Goal: Information Seeking & Learning: Learn about a topic

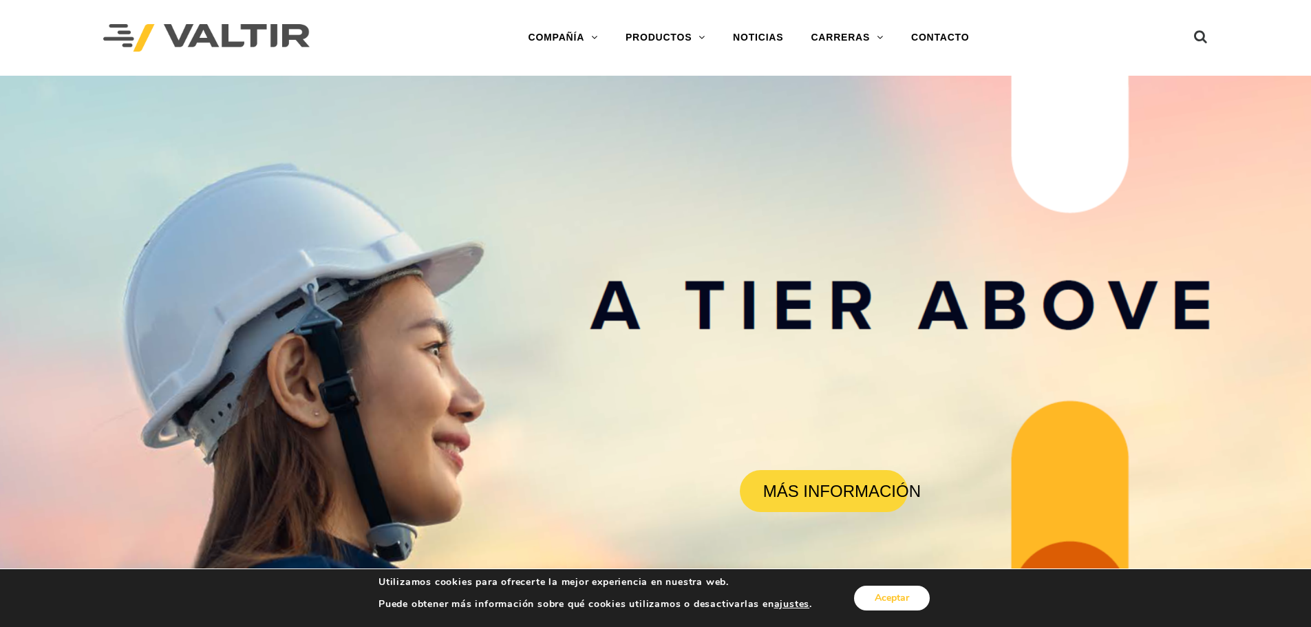
click at [893, 597] on font "Aceptar" at bounding box center [892, 597] width 34 height 13
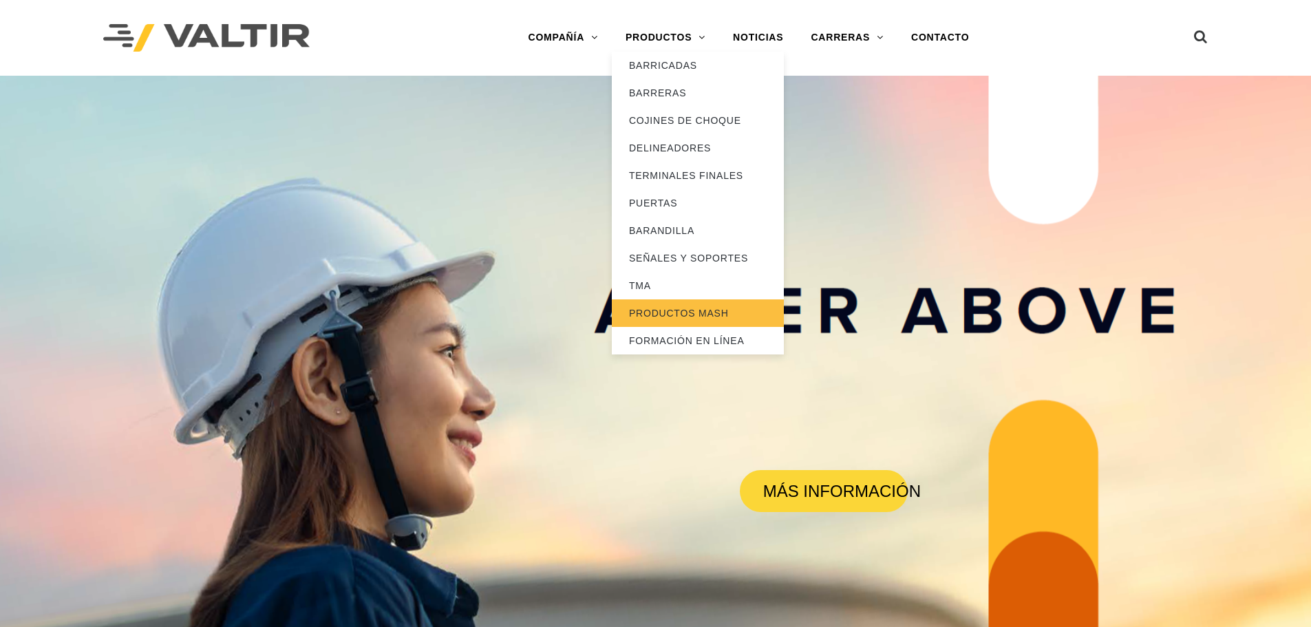
click at [692, 315] on font "PRODUCTOS MASH" at bounding box center [679, 313] width 100 height 11
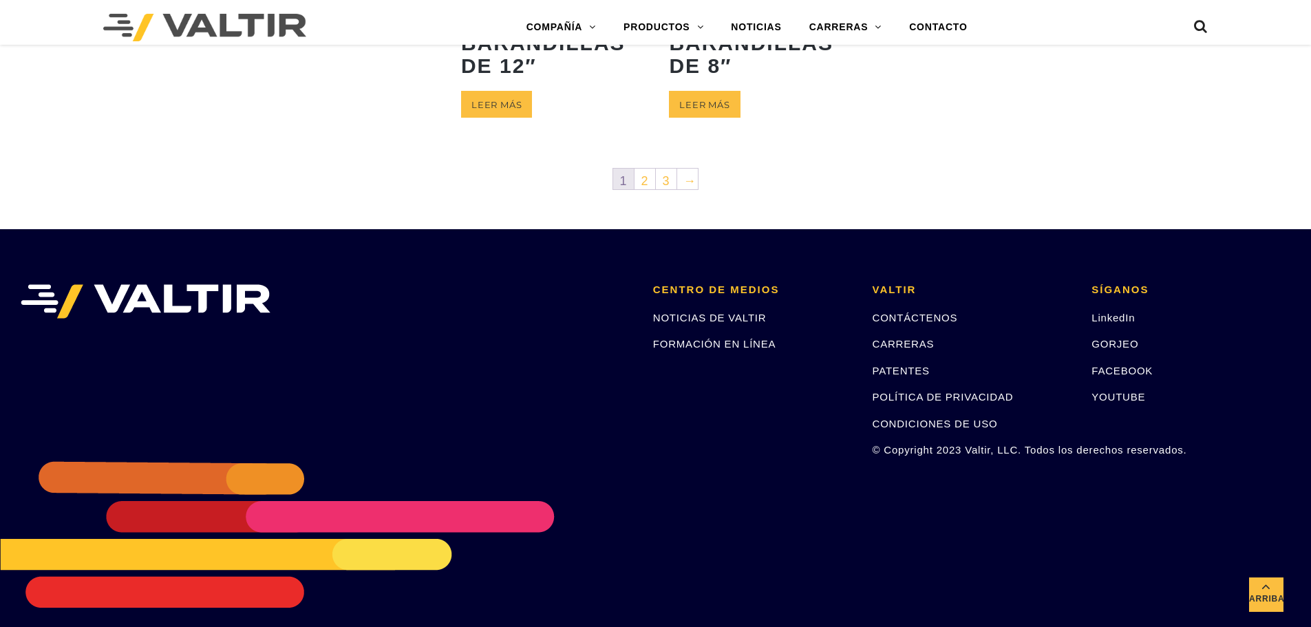
scroll to position [895, 0]
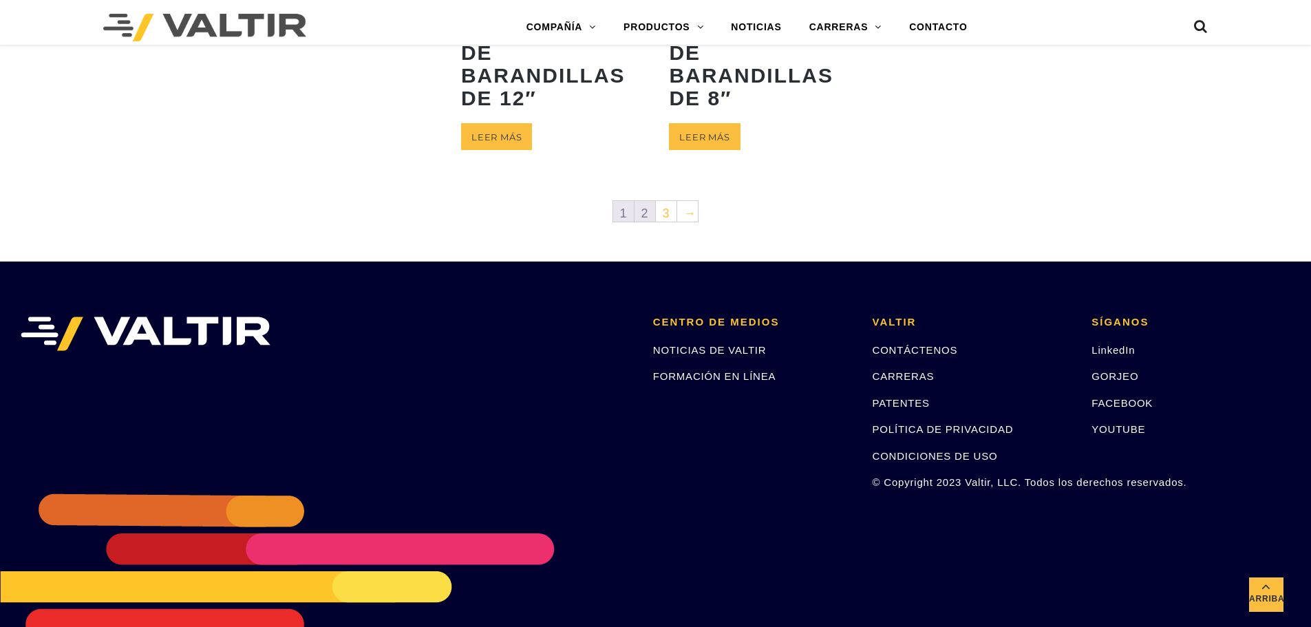
click at [648, 222] on link "2" at bounding box center [645, 211] width 21 height 21
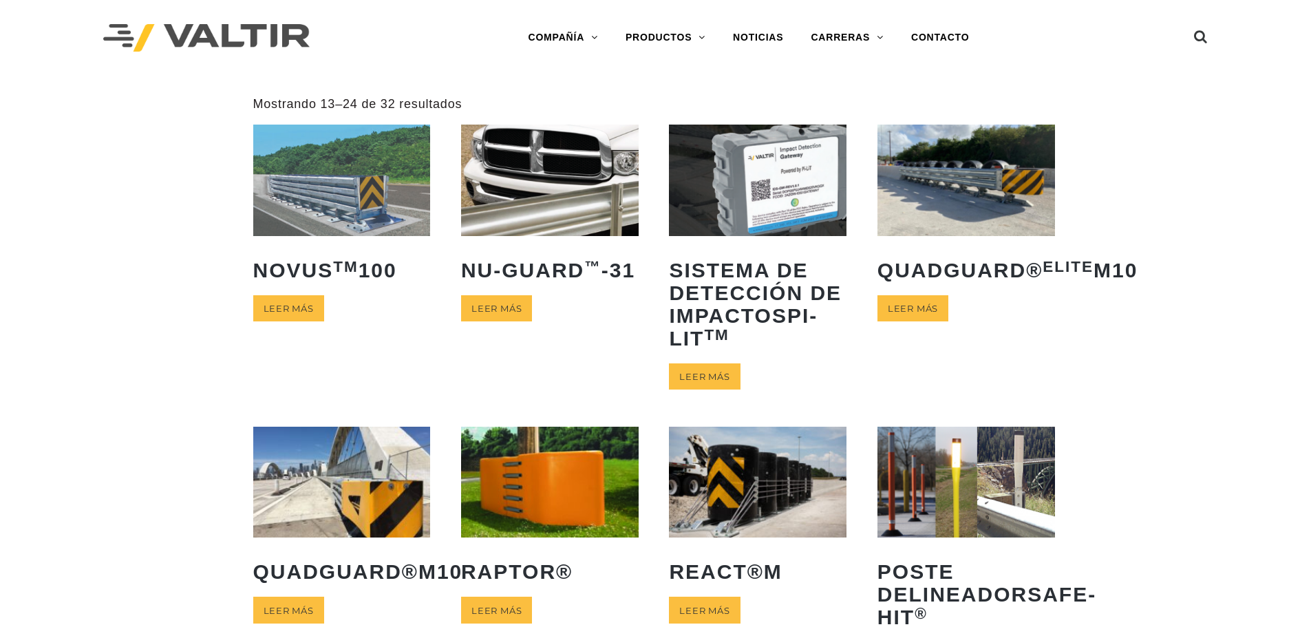
scroll to position [413, 0]
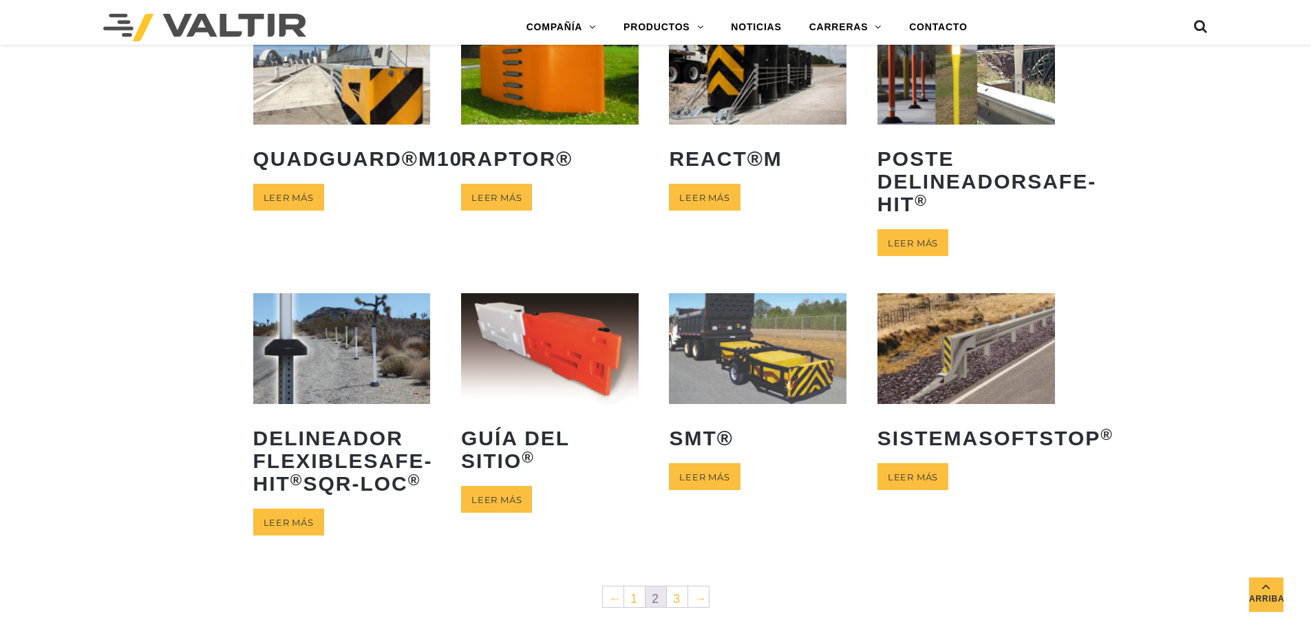
click at [778, 339] on img at bounding box center [758, 348] width 178 height 111
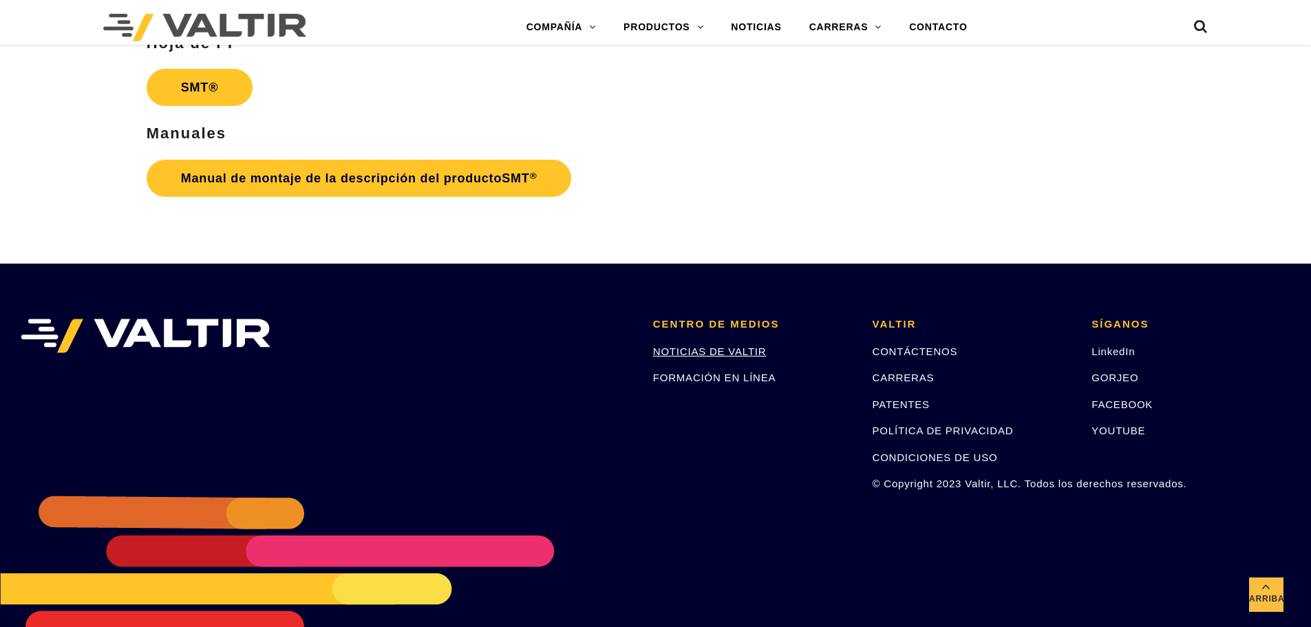
scroll to position [4093, 0]
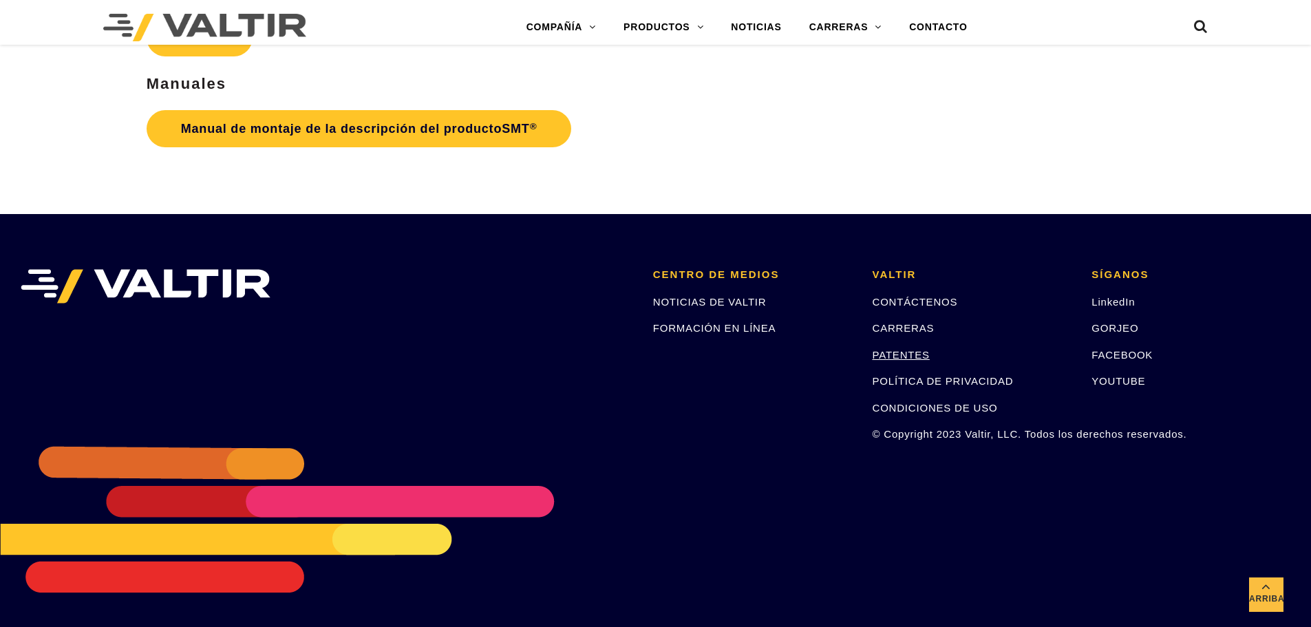
click at [882, 350] on font "PATENTES" at bounding box center [901, 355] width 57 height 12
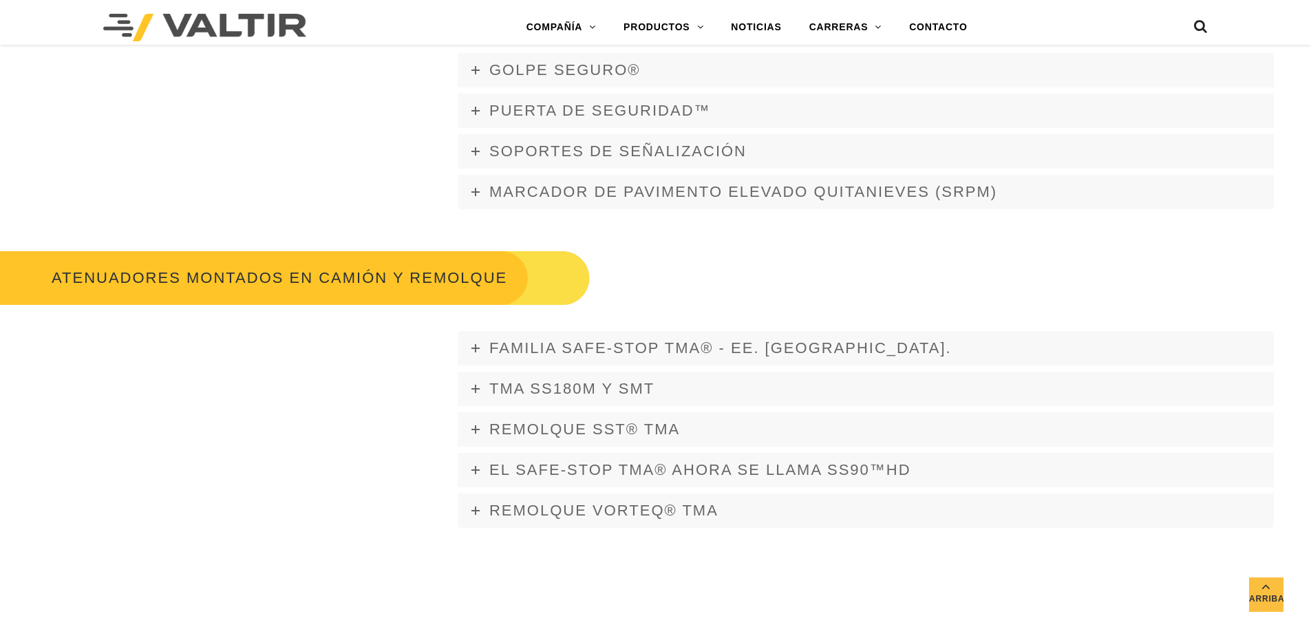
scroll to position [2203, 0]
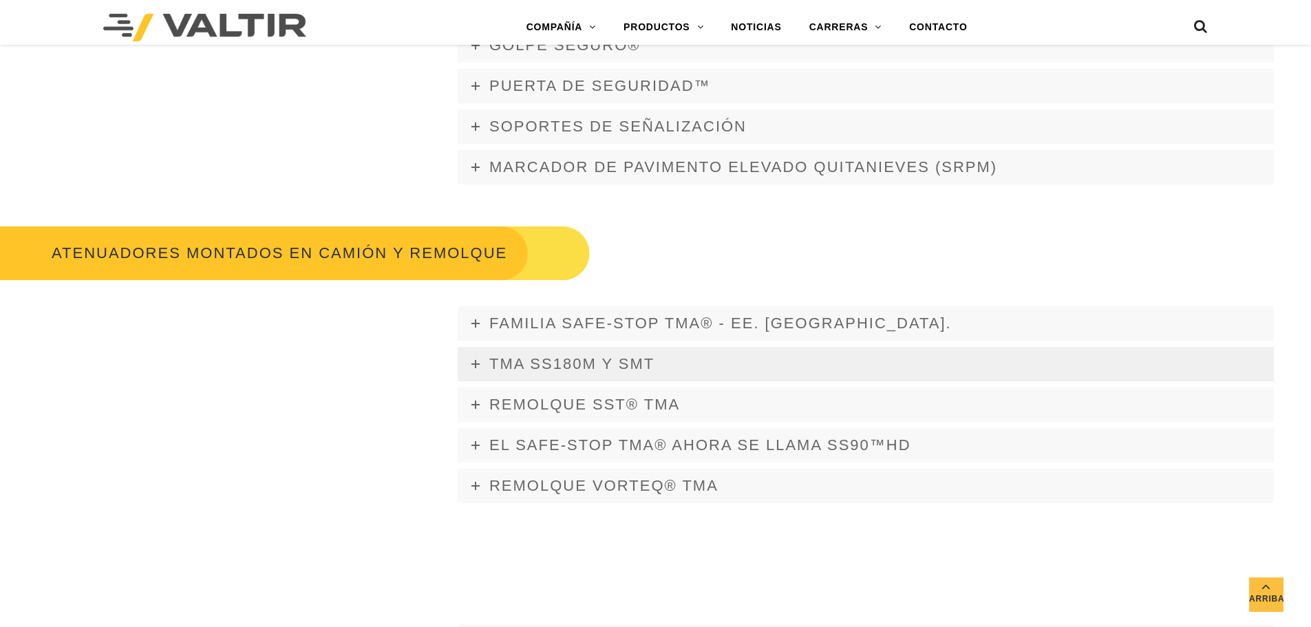
click at [543, 359] on font "TMA SS180M y SMT" at bounding box center [571, 363] width 165 height 17
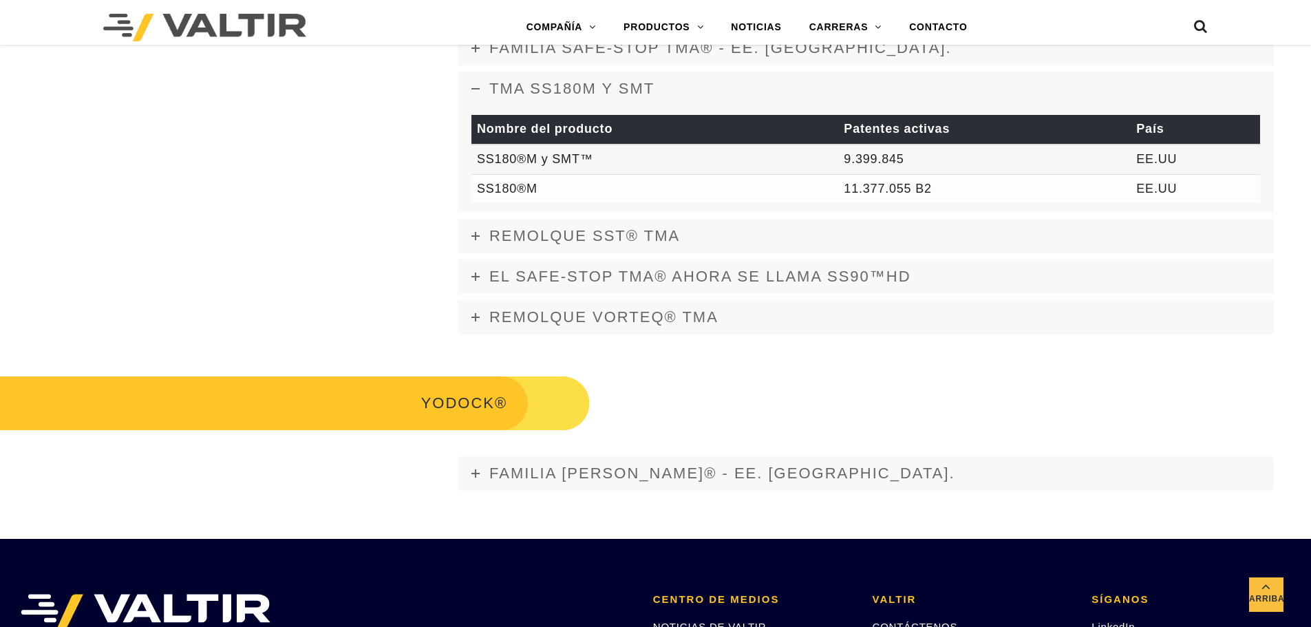
scroll to position [2409, 0]
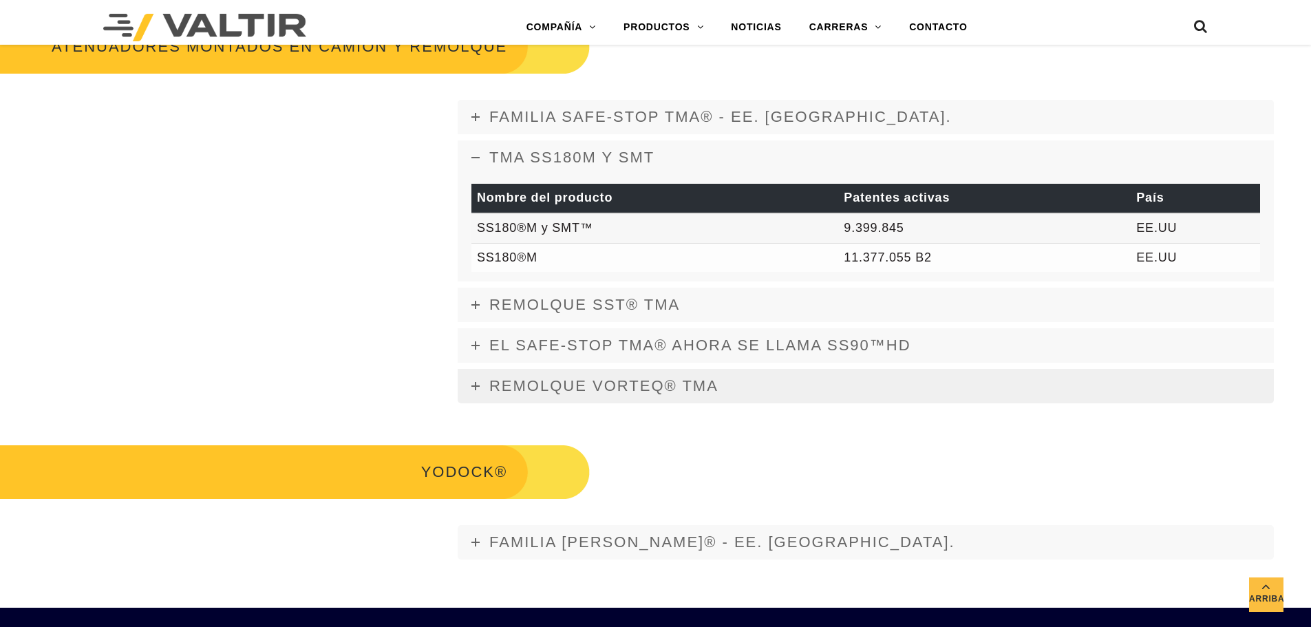
click at [569, 396] on link "Remolque Vorteq® TMA" at bounding box center [866, 386] width 816 height 34
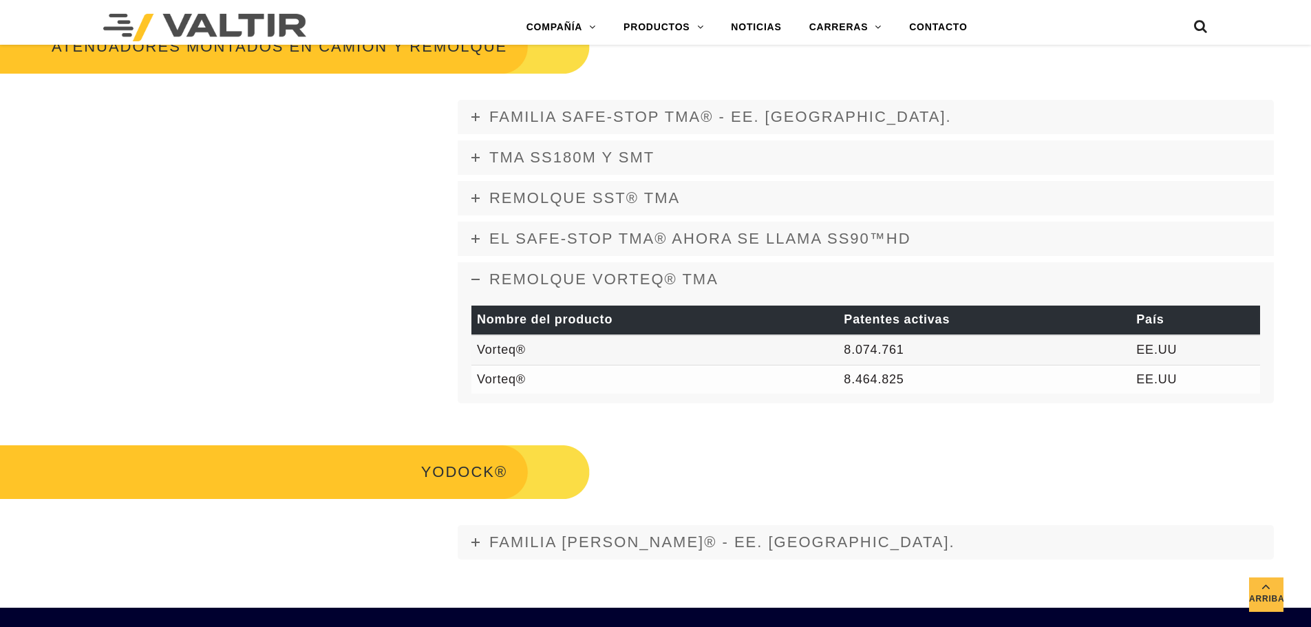
click at [469, 271] on link "Remolque Vorteq® TMA" at bounding box center [866, 279] width 816 height 34
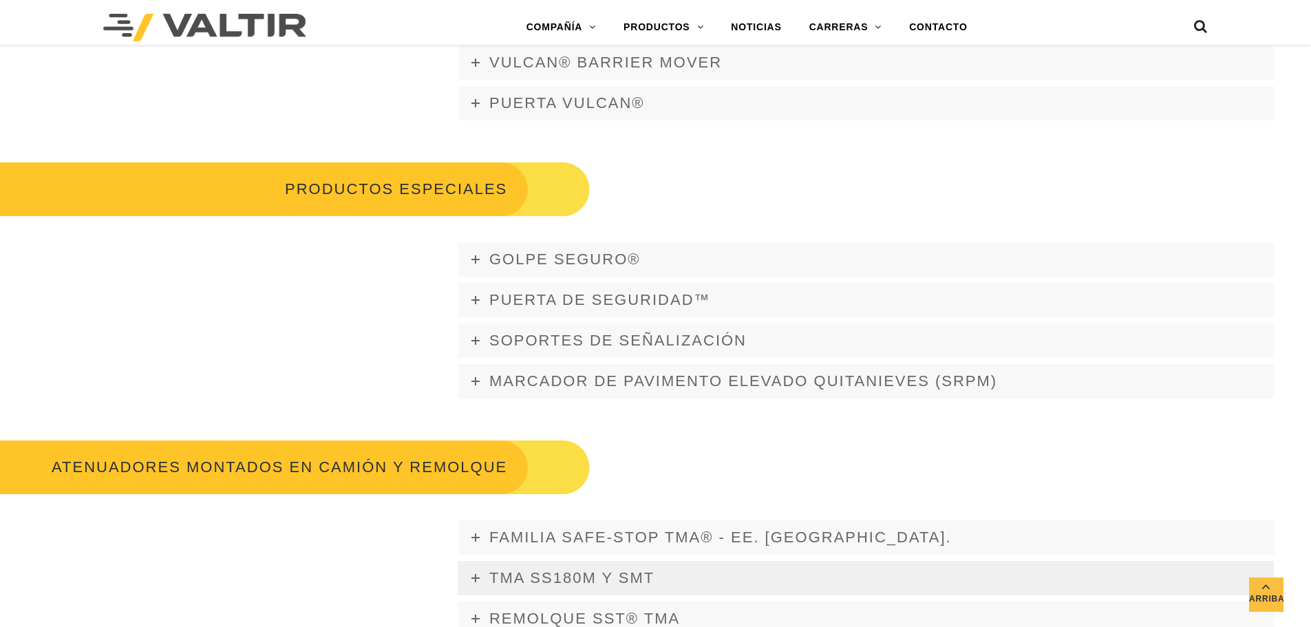
scroll to position [2214, 0]
